Goal: Find specific fact: Find specific fact

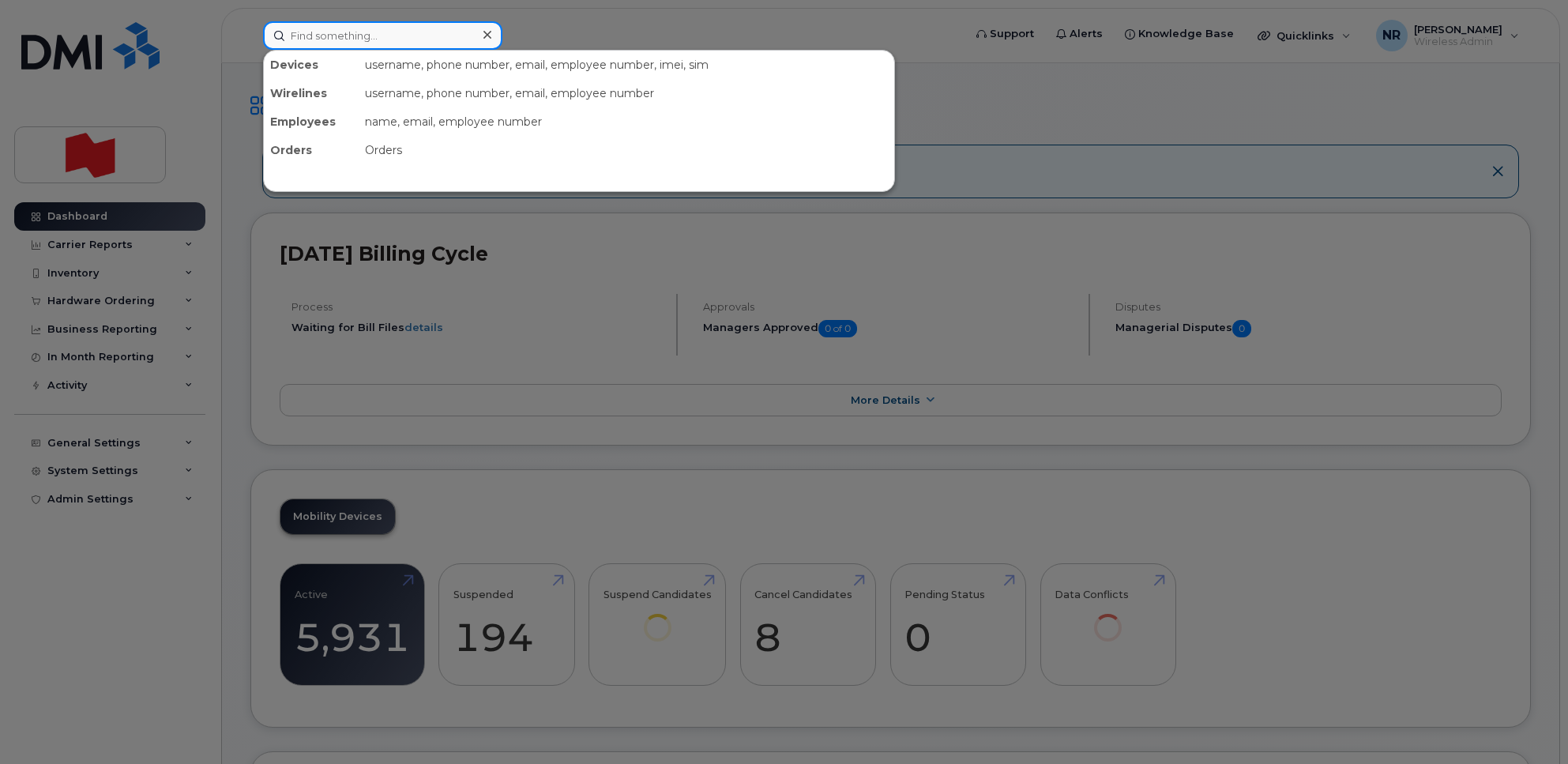
click at [375, 23] on input at bounding box center [382, 35] width 239 height 28
paste input "5142178048"
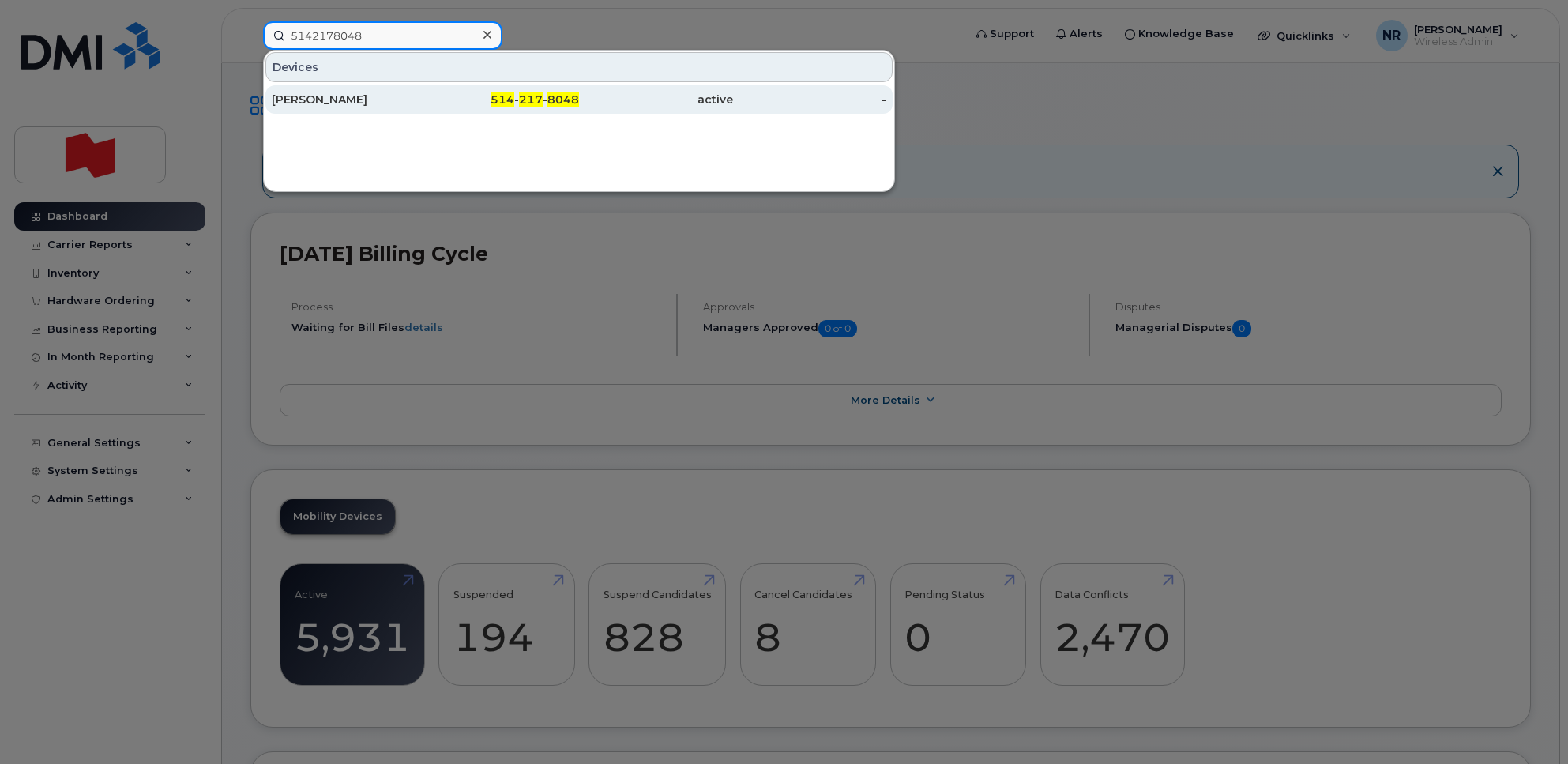
type input "5142178048"
click at [360, 95] on div "[PERSON_NAME]" at bounding box center [348, 99] width 154 height 16
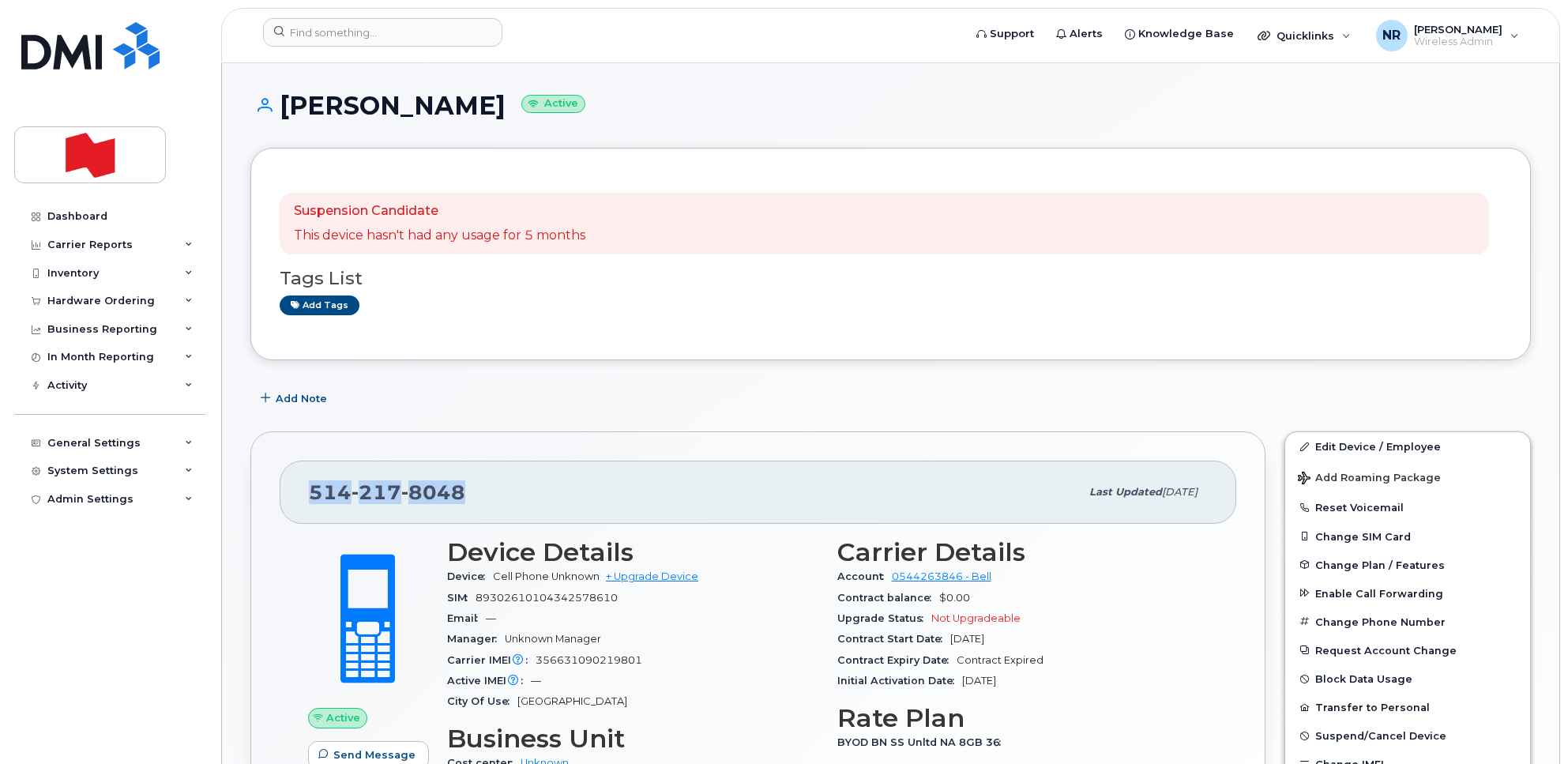
drag, startPoint x: 535, startPoint y: 487, endPoint x: 297, endPoint y: 488, distance: 238.0
click at [297, 488] on div "514 217 8048 Last updated Feb 21, 2025" at bounding box center [758, 492] width 957 height 63
copy span "514 217 8048"
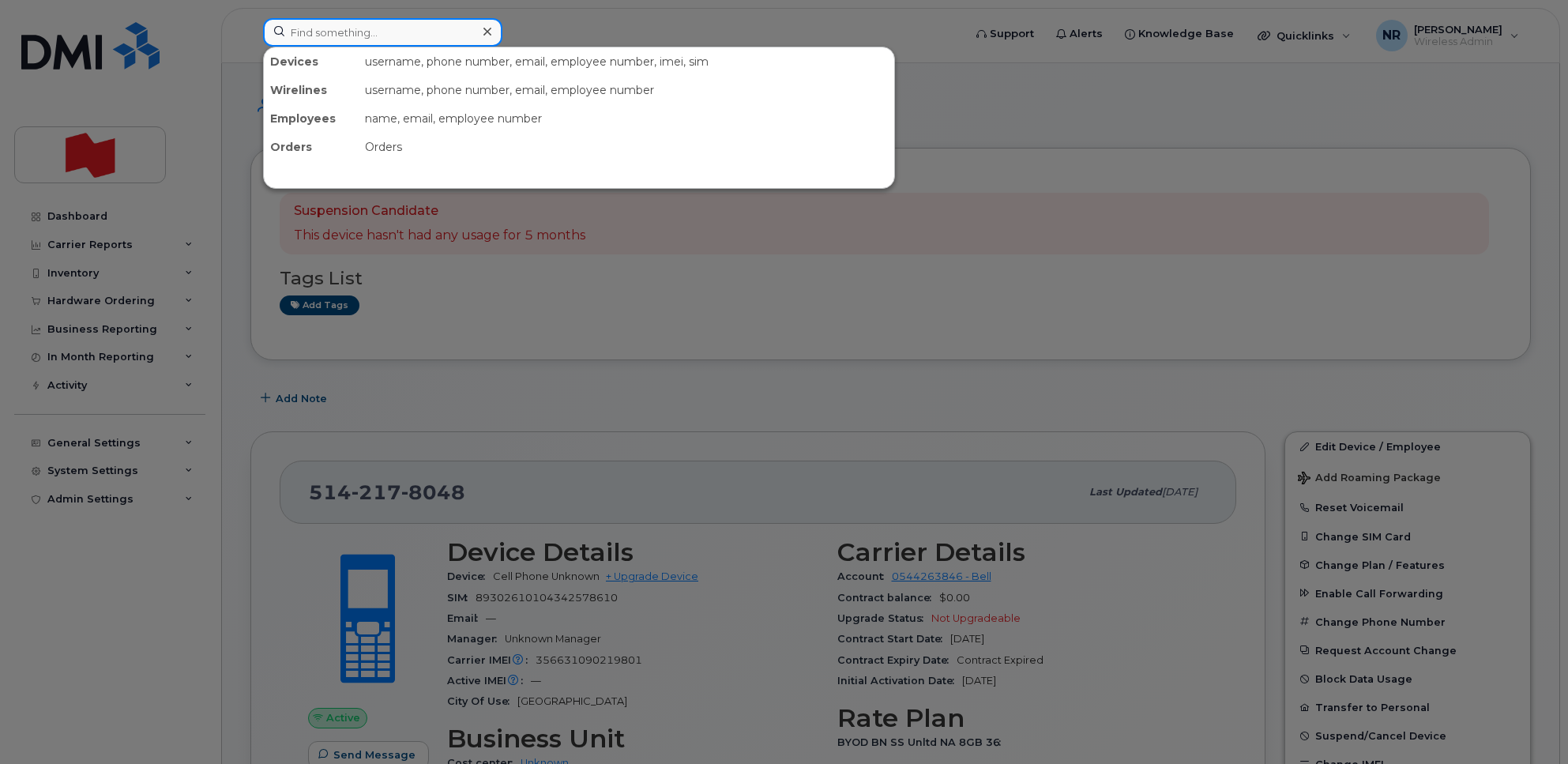
click at [389, 30] on input at bounding box center [382, 32] width 239 height 28
paste input "5874340635"
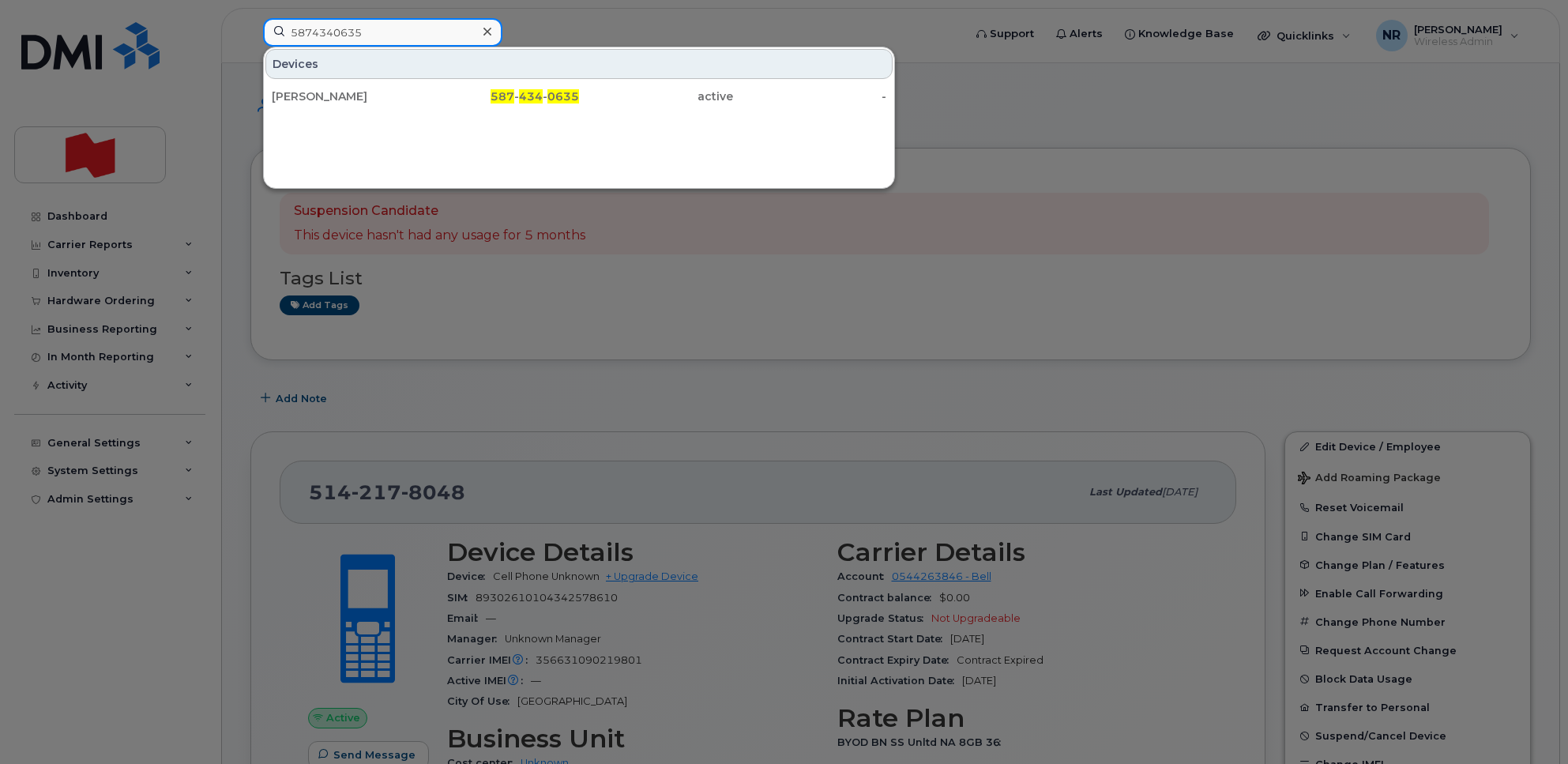
drag, startPoint x: 216, startPoint y: 26, endPoint x: 115, endPoint y: 28, distance: 101.0
click at [251, 28] on div "5874340635 Devices Nicole Therrien 587 - 434 - 0635 active -" at bounding box center [608, 35] width 714 height 35
paste input "4166063553"
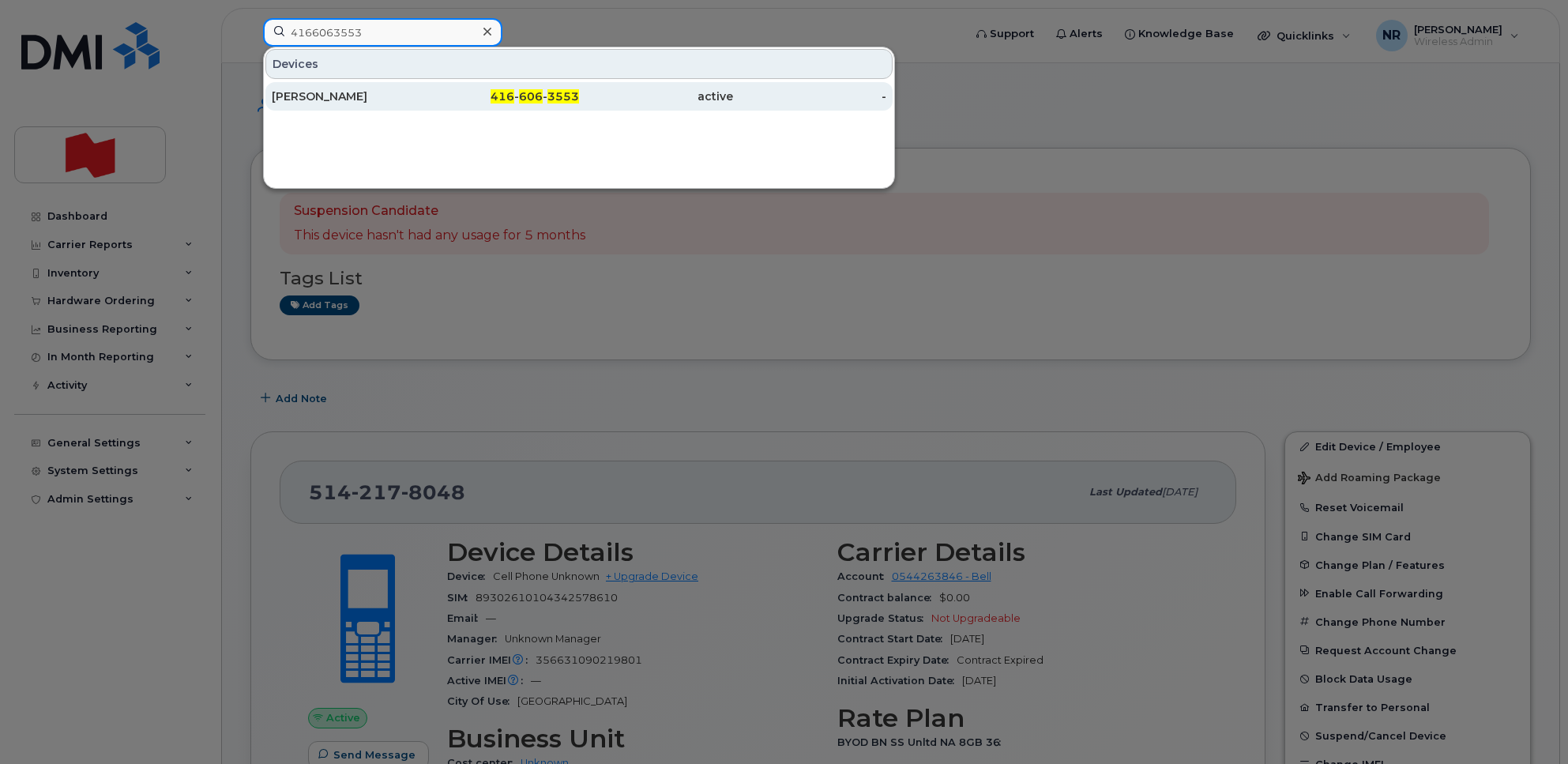
type input "4166063553"
click at [286, 99] on div "Danny Dion" at bounding box center [348, 96] width 154 height 16
